Goal: Find specific page/section: Find specific page/section

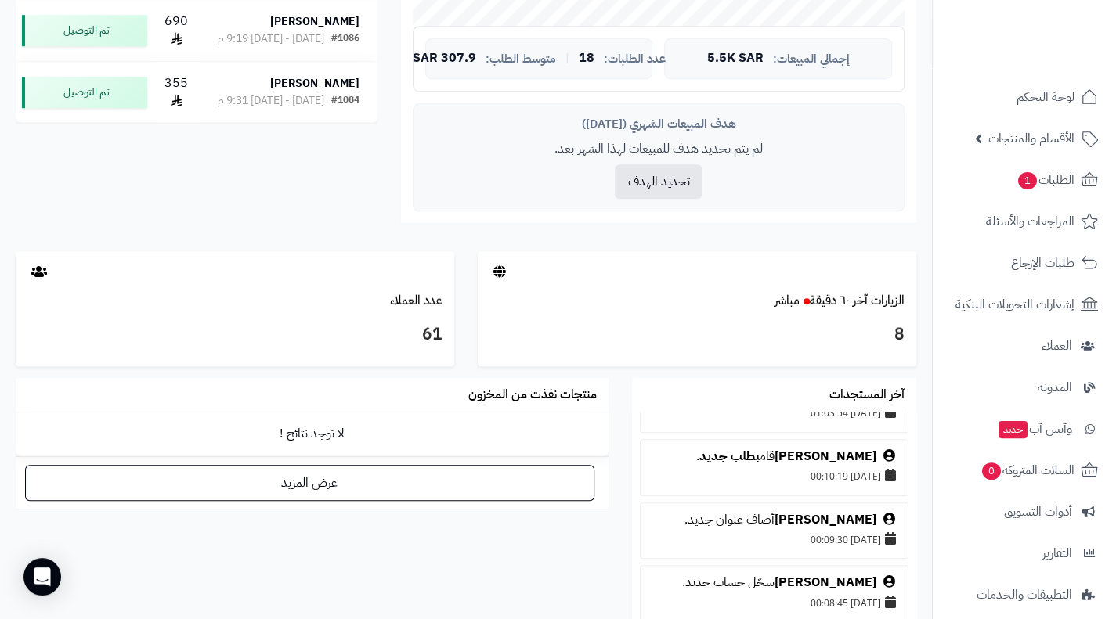
scroll to position [584, 0]
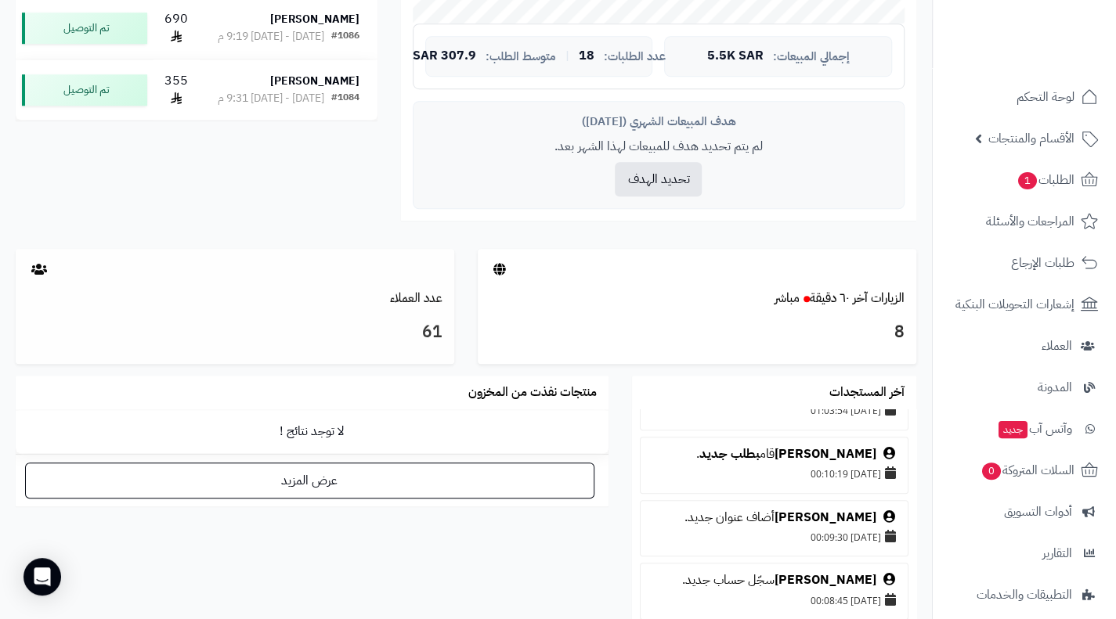
click at [36, 264] on icon at bounding box center [39, 269] width 16 height 13
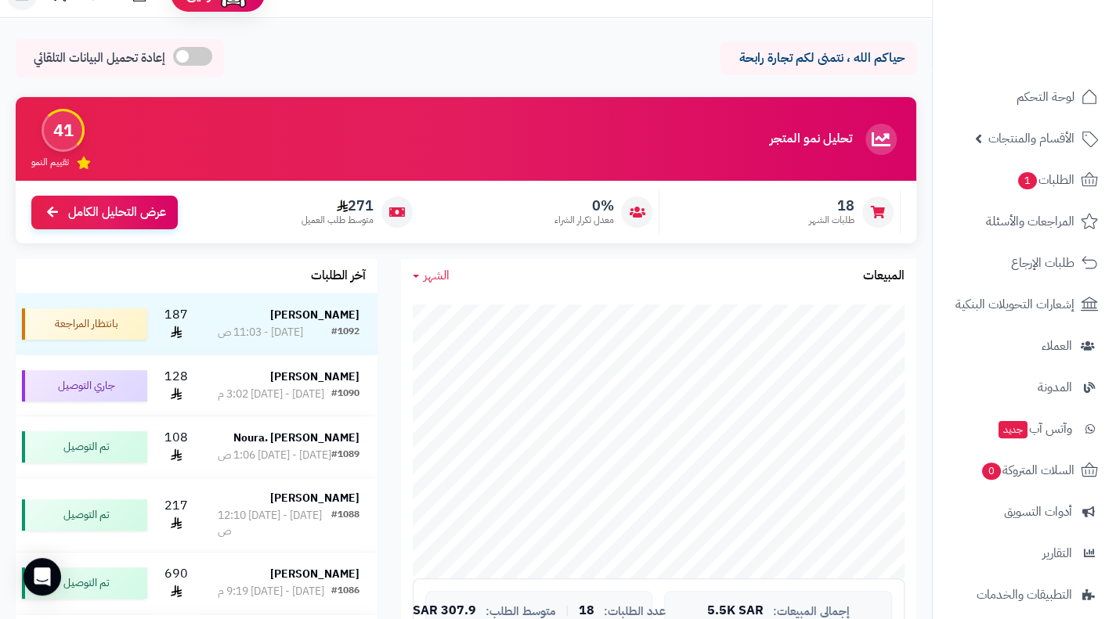
scroll to position [0, 0]
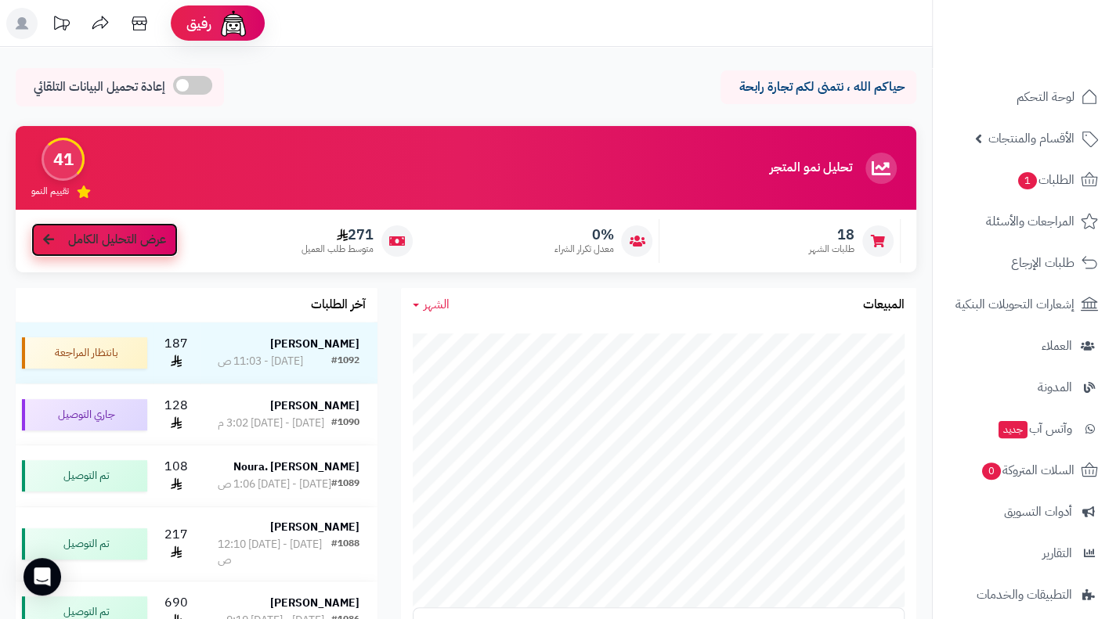
click at [112, 237] on span "عرض التحليل الكامل" at bounding box center [117, 240] width 98 height 18
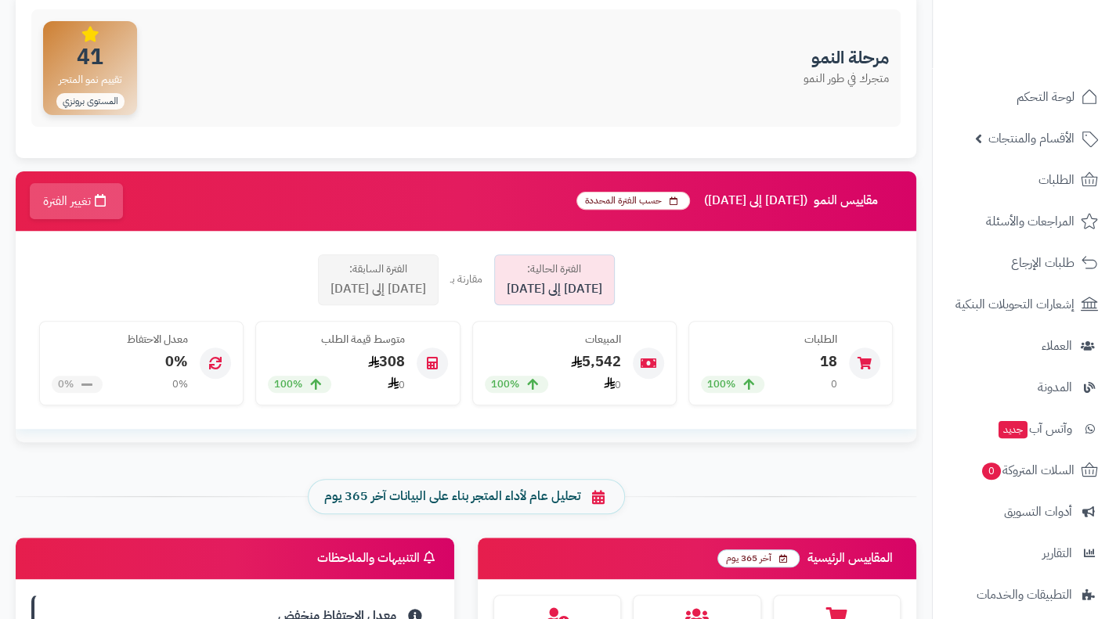
scroll to position [204, 0]
